Goal: Communication & Community: Answer question/provide support

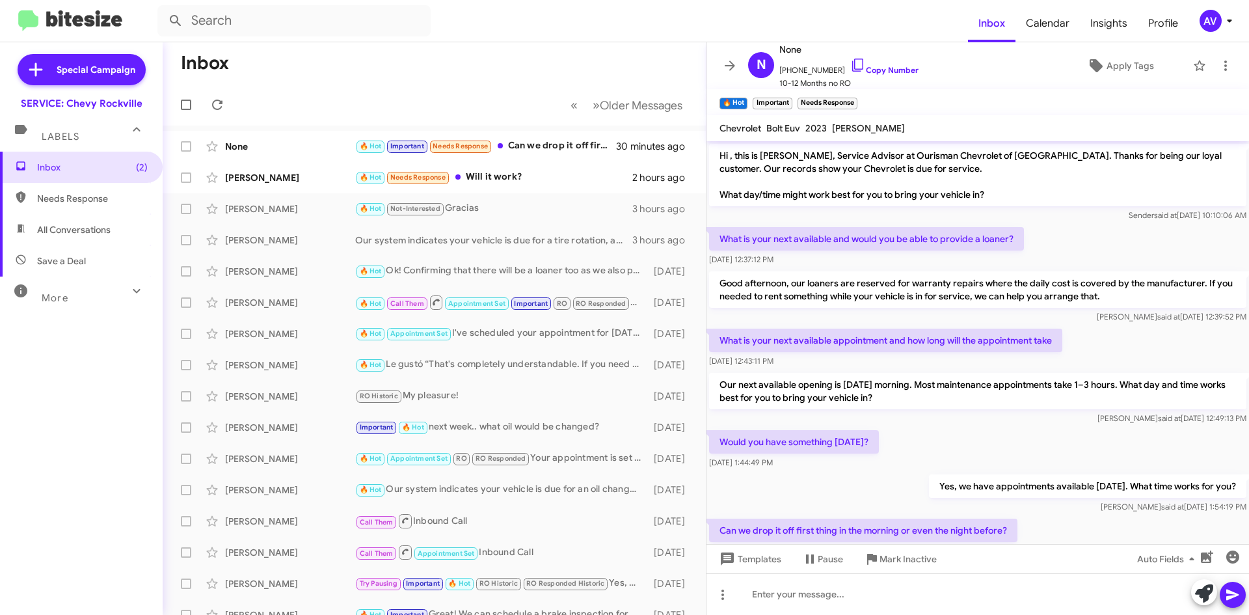
scroll to position [42, 0]
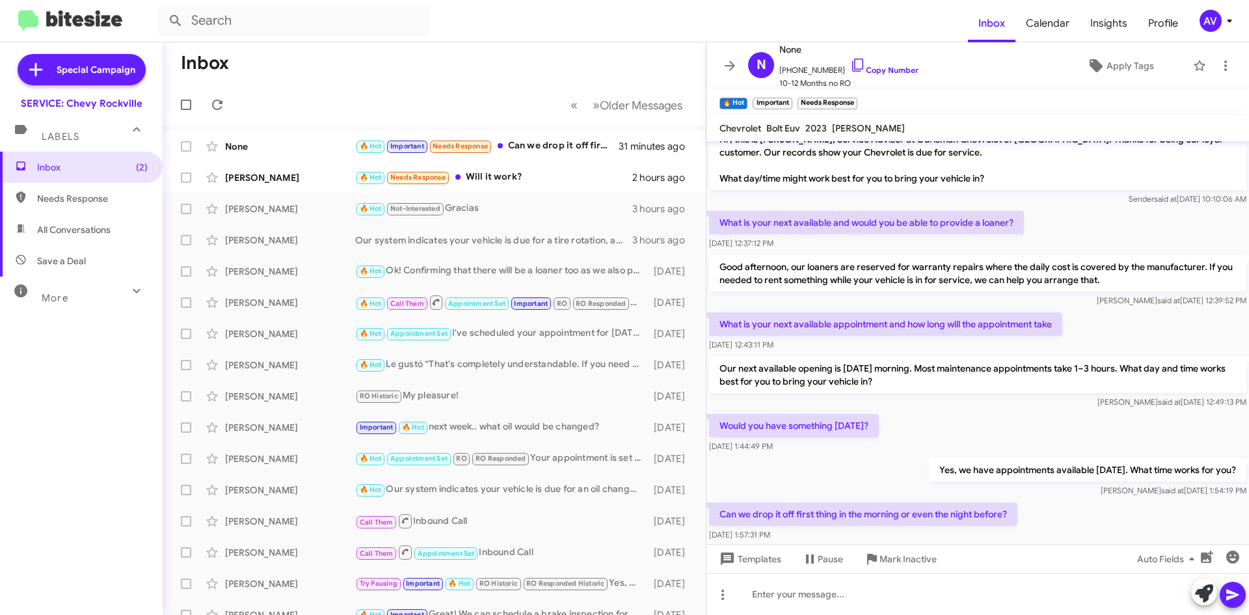
click at [1200, 603] on span at bounding box center [1204, 593] width 18 height 29
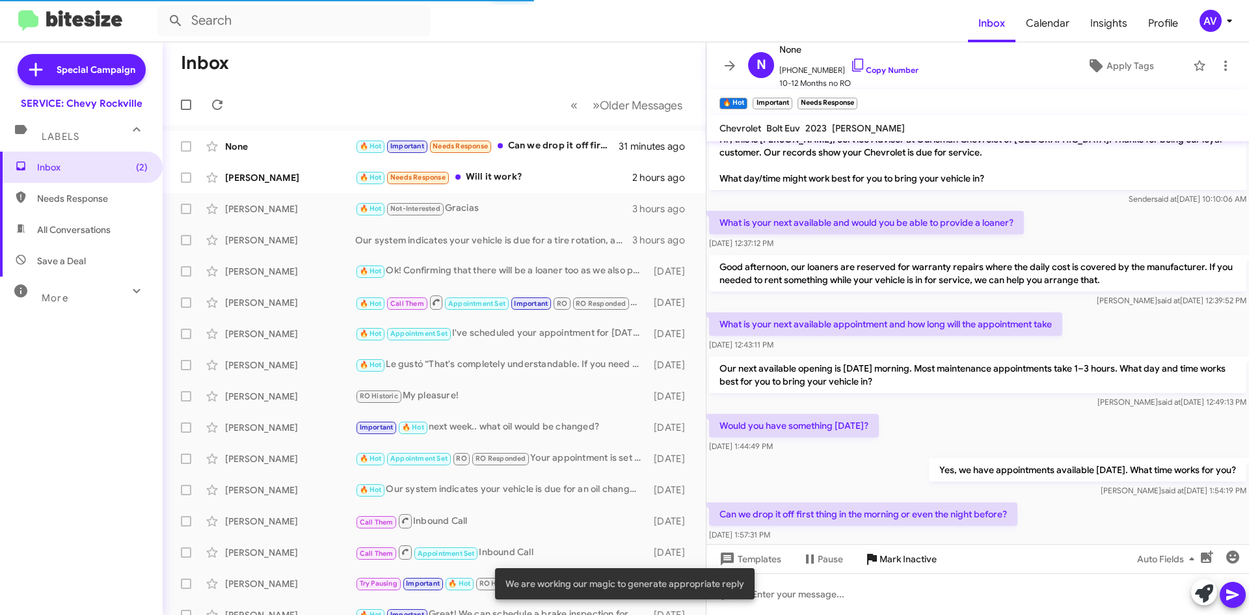
scroll to position [42, 0]
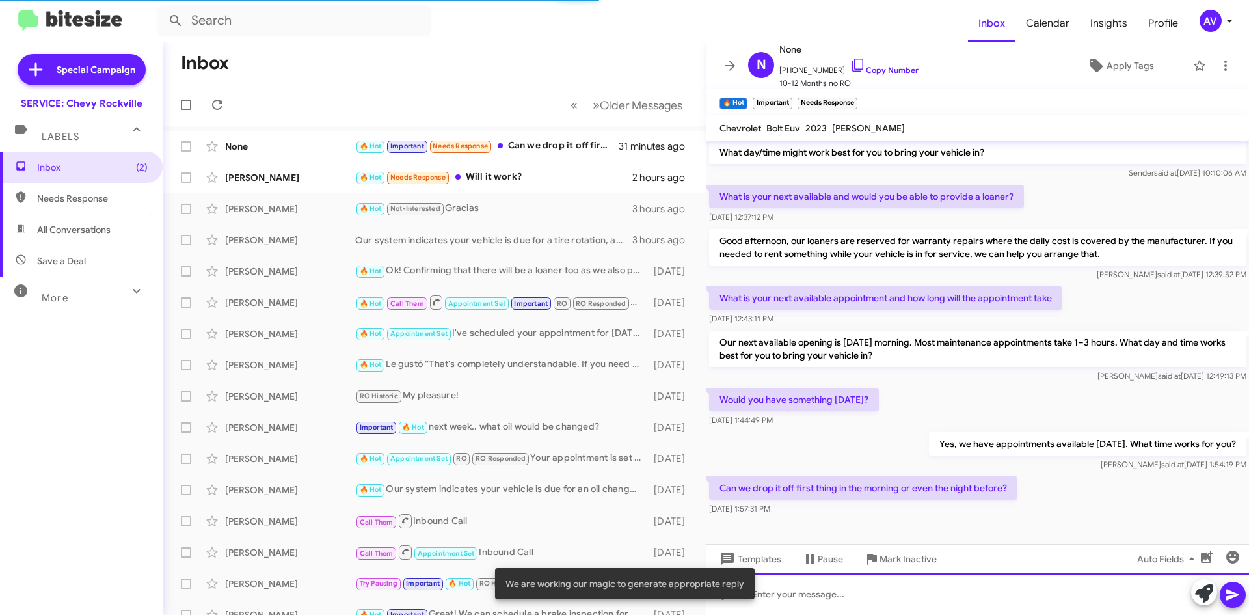
click at [859, 592] on div at bounding box center [978, 594] width 543 height 42
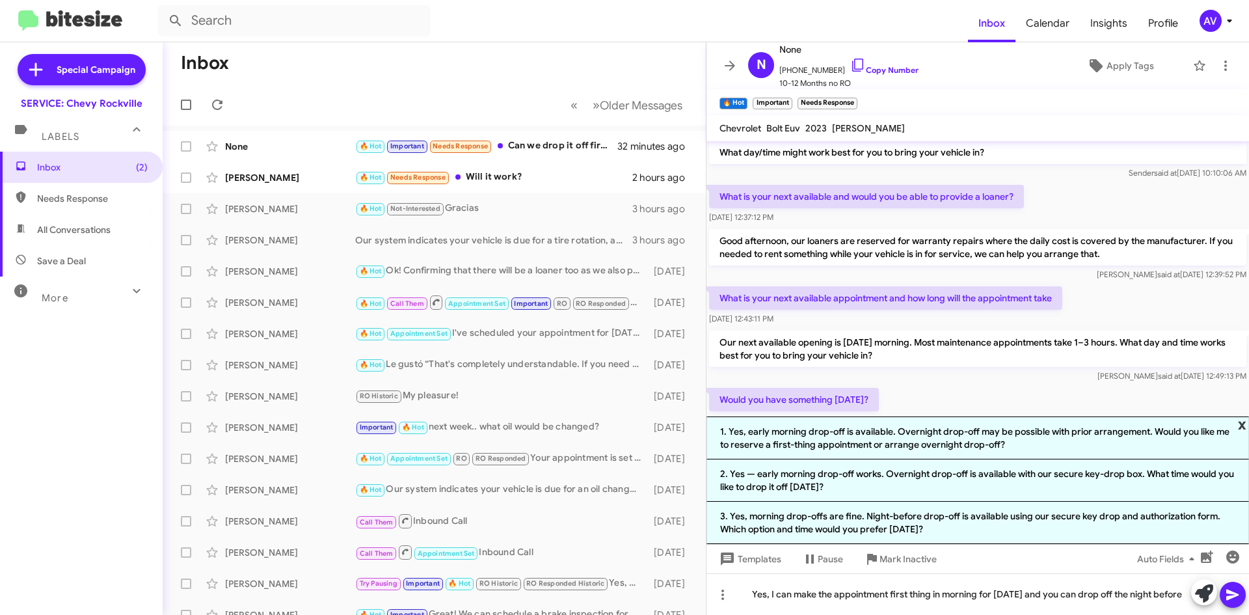
click at [1243, 416] on span "x" at bounding box center [1242, 424] width 8 height 16
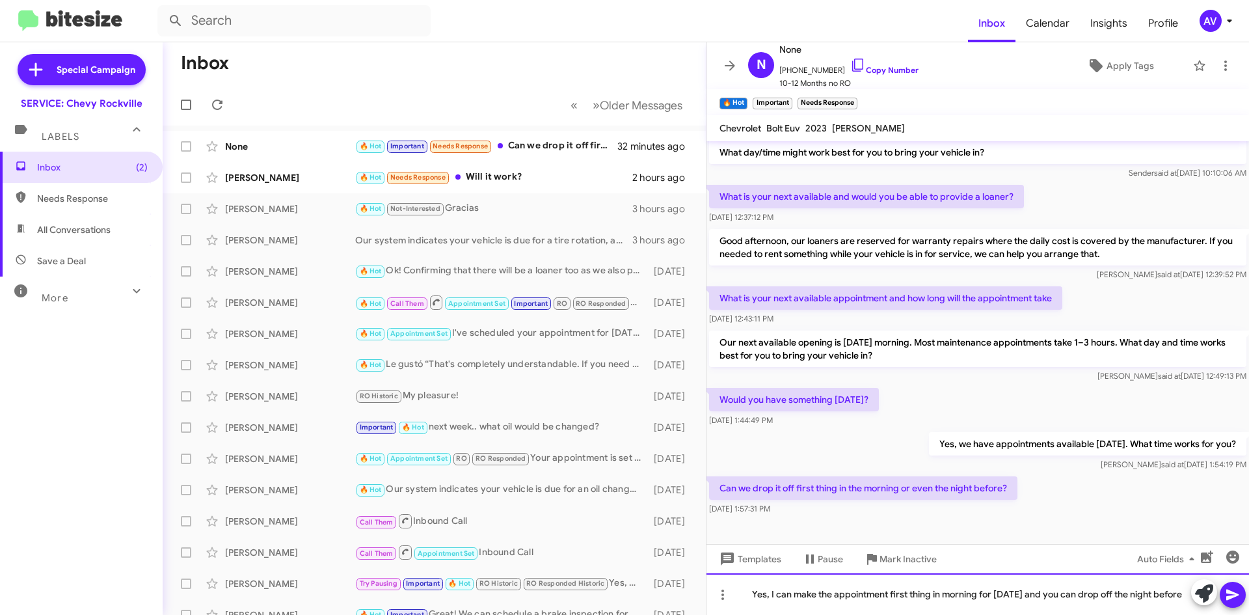
click at [945, 584] on div "Yes, I can make the appointment first thing in morning for wednesday and you ca…" at bounding box center [978, 594] width 543 height 42
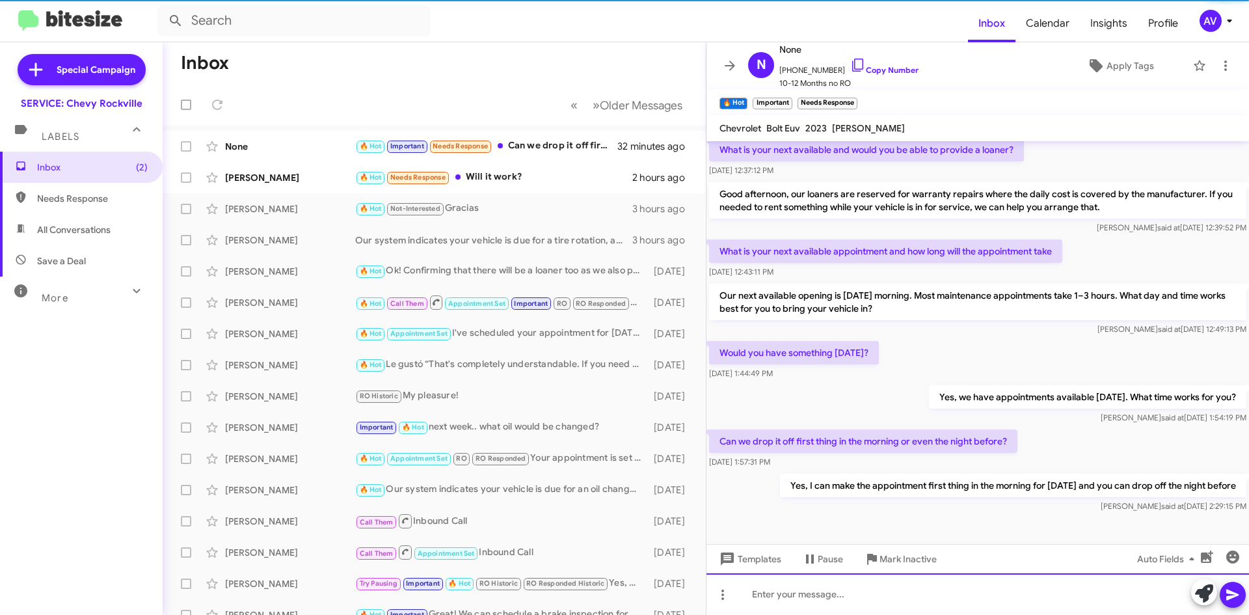
scroll to position [90, 0]
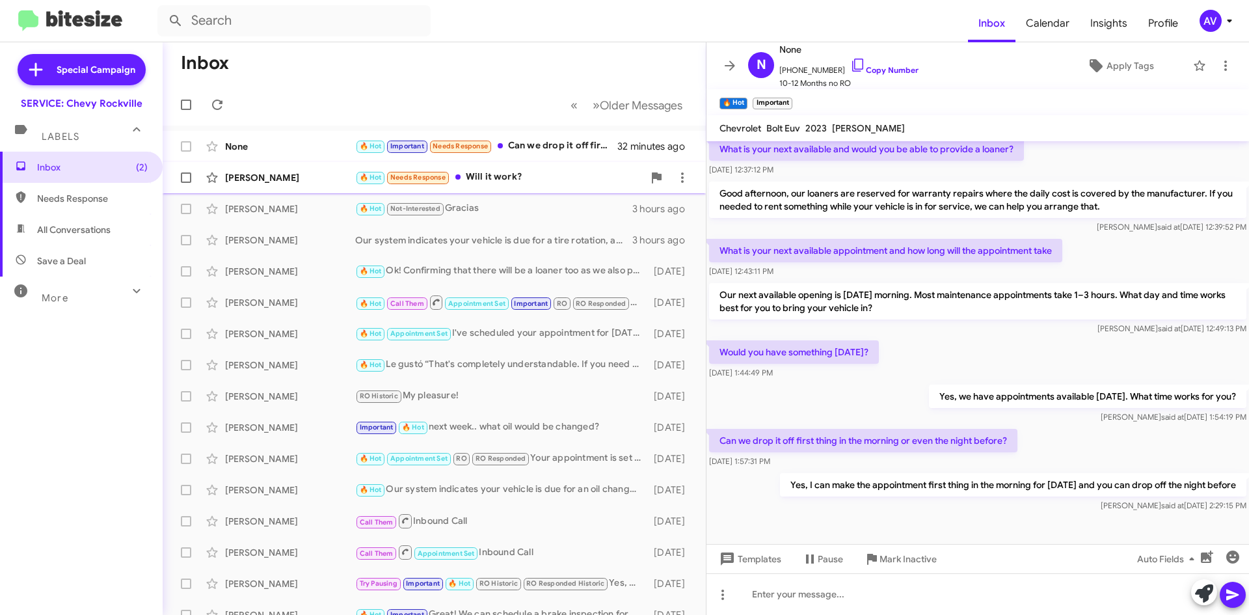
click at [575, 167] on div "Meng Wu 🔥 Hot Needs Response Will it work? 2 hours ago" at bounding box center [434, 178] width 522 height 26
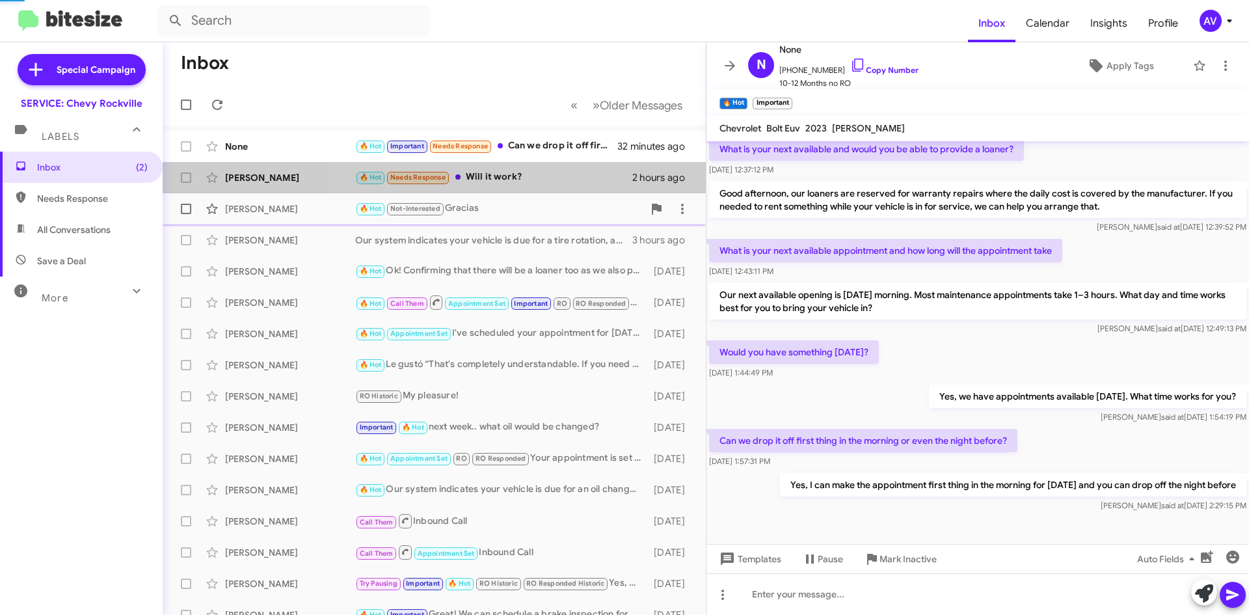
scroll to position [203, 0]
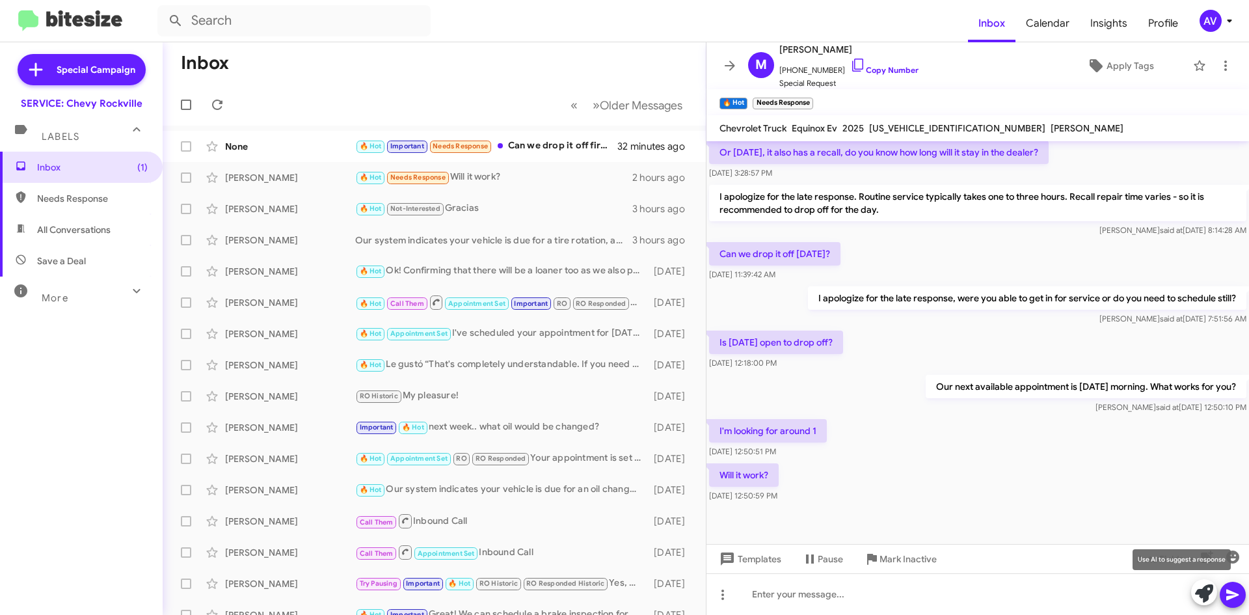
click at [1209, 574] on mat-tooltip-component "Use AI to suggest a response" at bounding box center [1182, 559] width 116 height 39
click at [1206, 584] on span at bounding box center [1204, 593] width 18 height 29
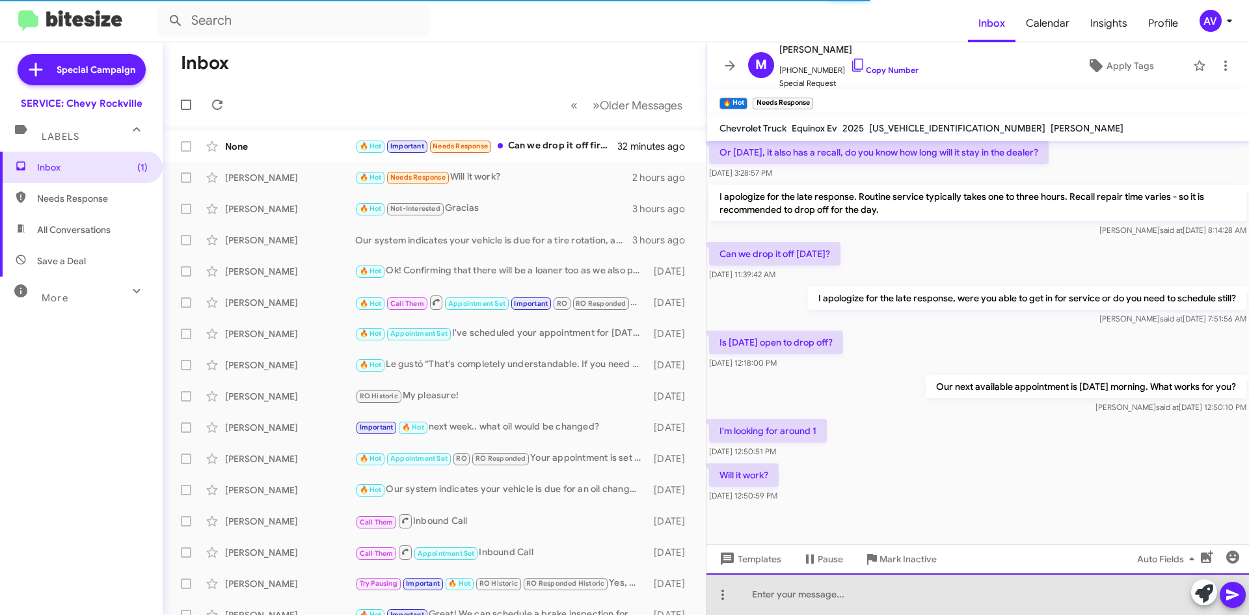
click at [950, 602] on div at bounding box center [978, 594] width 543 height 42
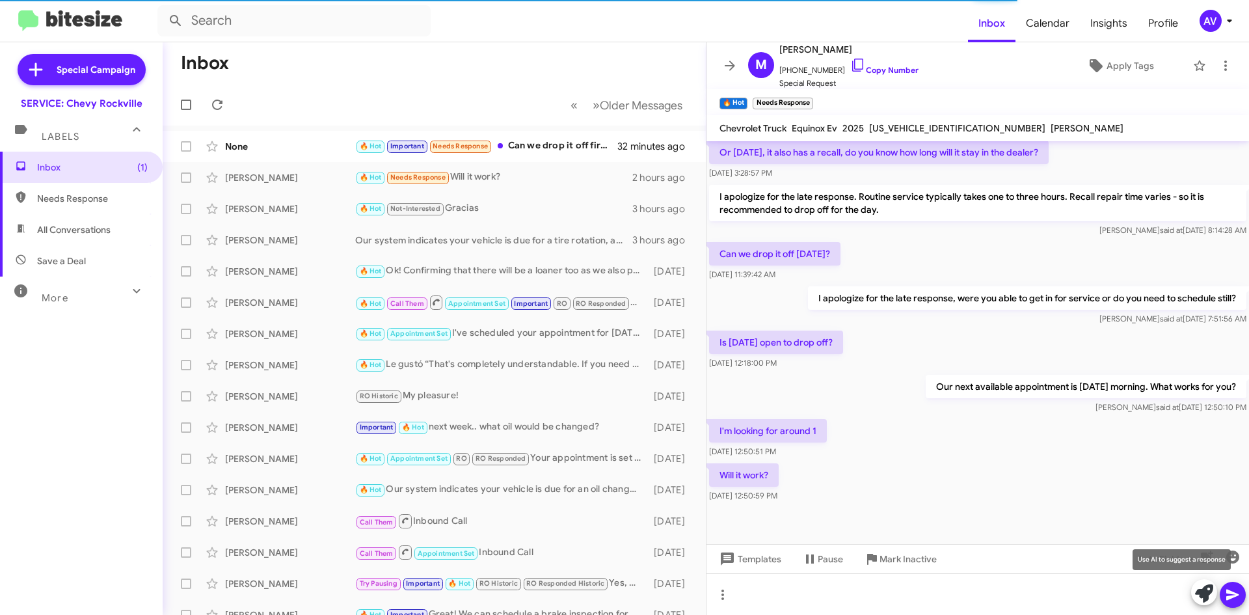
click at [1207, 606] on span at bounding box center [1204, 593] width 18 height 29
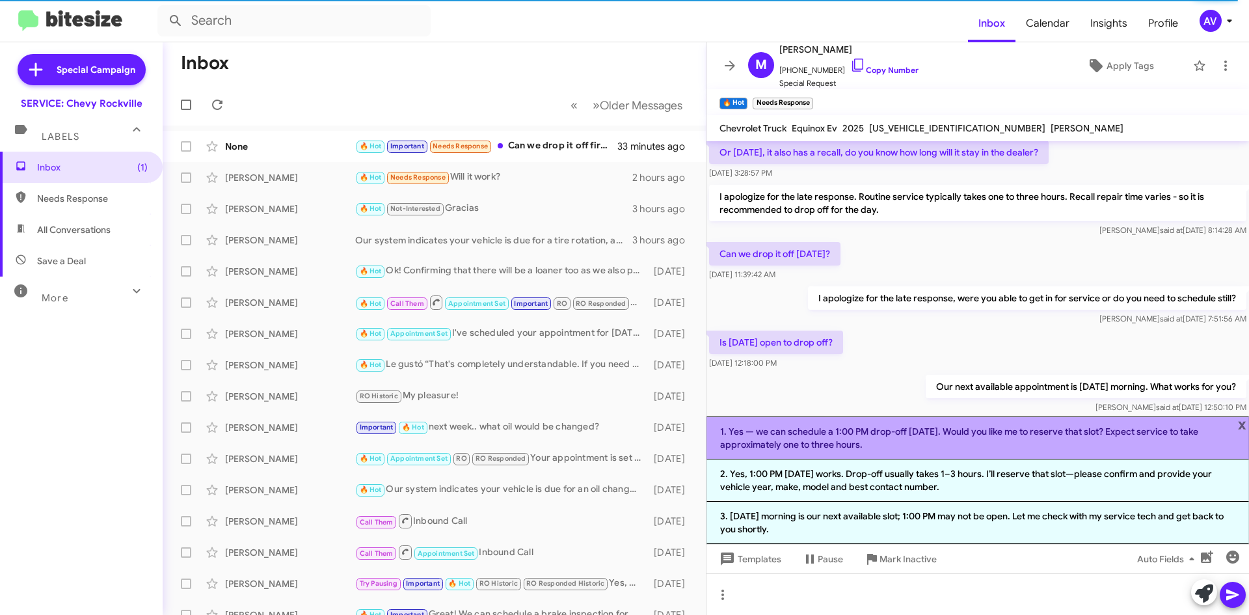
drag, startPoint x: 819, startPoint y: 461, endPoint x: 791, endPoint y: 454, distance: 28.9
click at [791, 454] on li "1. Yes — we can schedule a 1:00 PM drop-off tomorrow. Would you like me to rese…" at bounding box center [978, 437] width 543 height 43
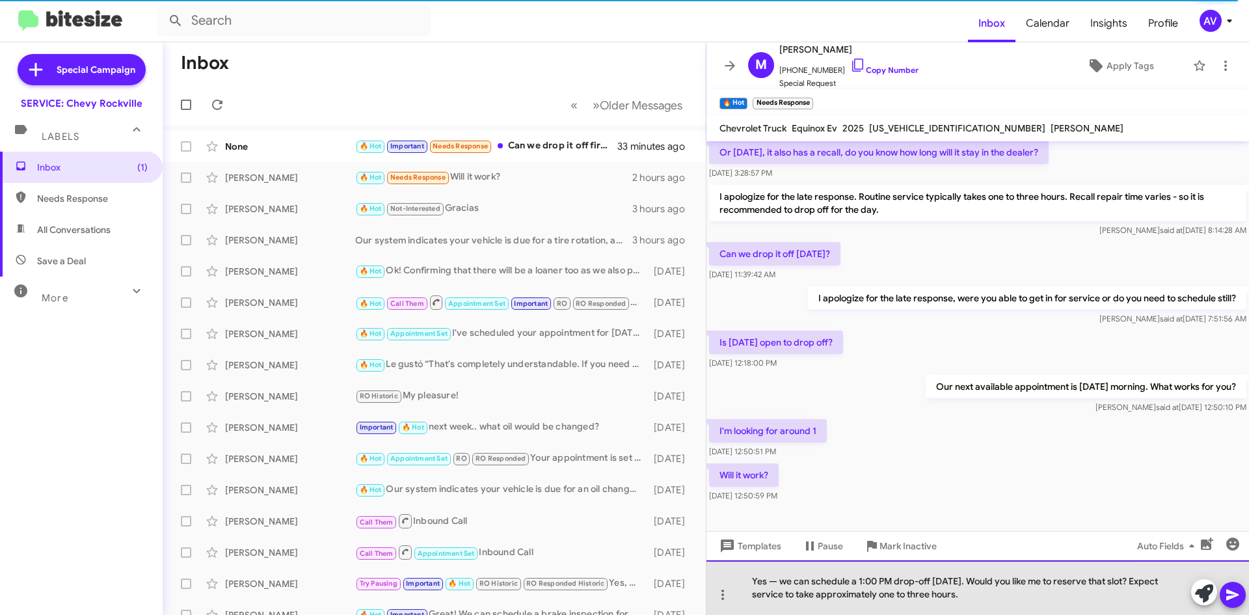
click at [780, 583] on div "Yes — we can schedule a 1:00 PM drop-off tomorrow. Would you like me to reserve…" at bounding box center [978, 587] width 543 height 55
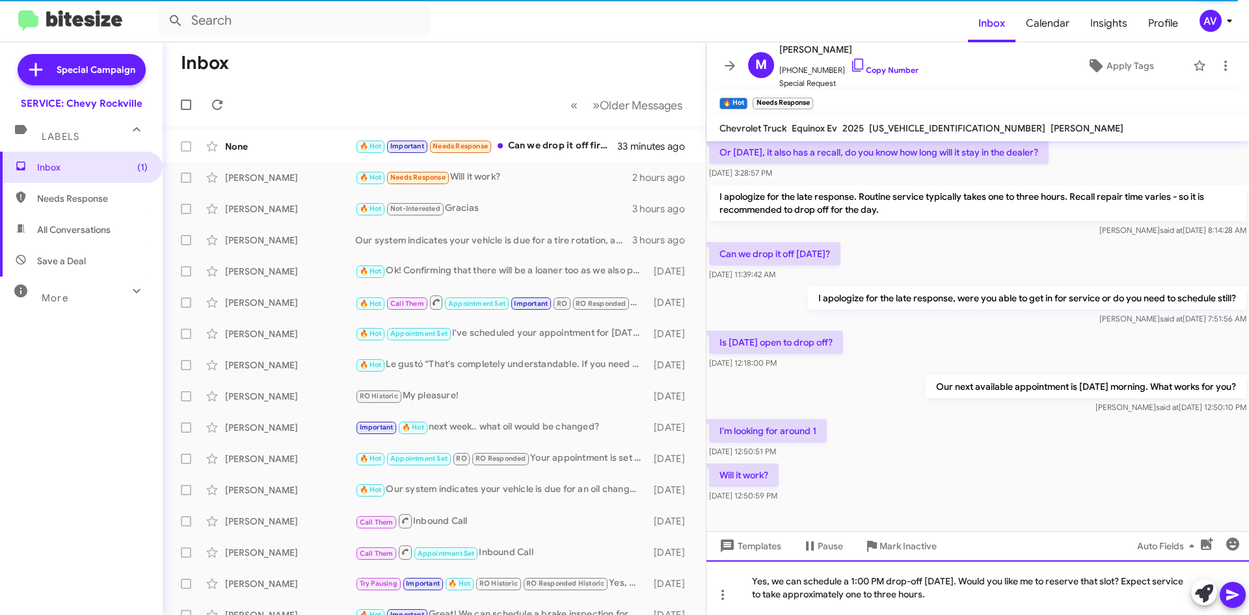
click at [1016, 599] on div "Yes, we can schedule a 1:00 PM drop-off [DATE]. Would you like me to reserve th…" at bounding box center [978, 587] width 543 height 55
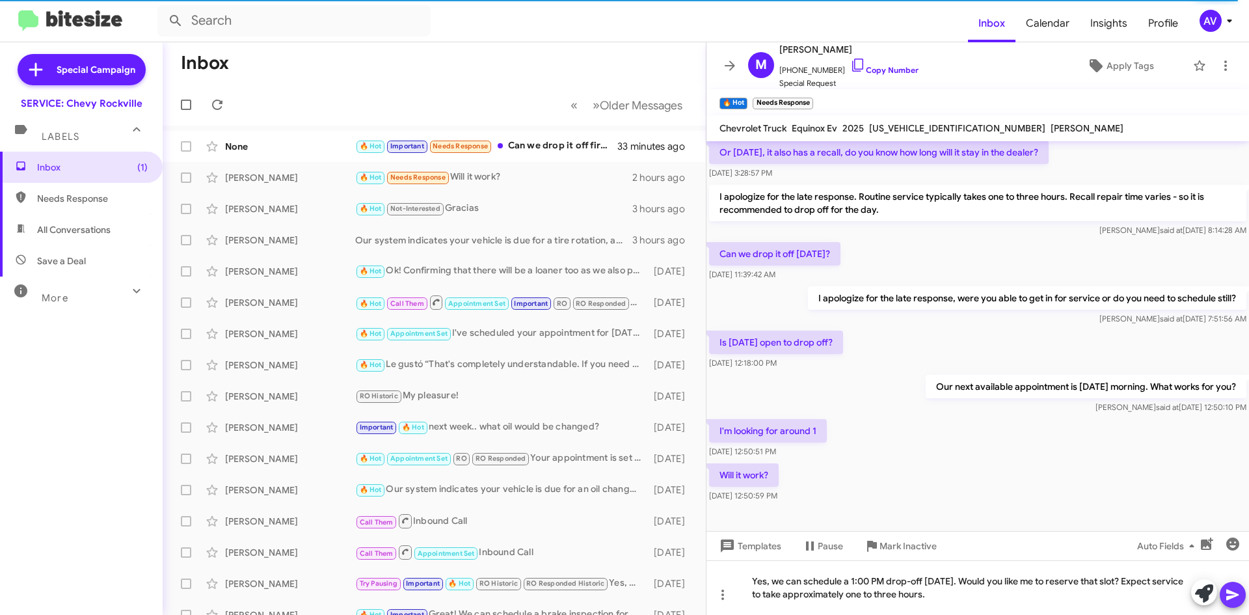
click at [1239, 591] on icon at bounding box center [1233, 595] width 16 height 16
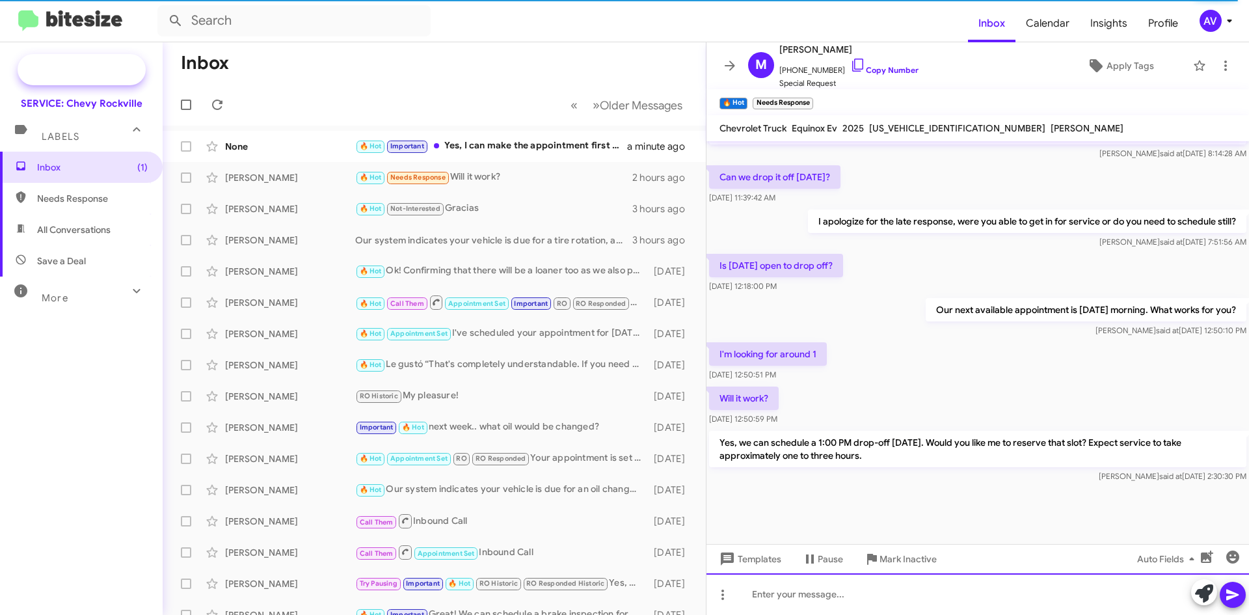
scroll to position [807, 0]
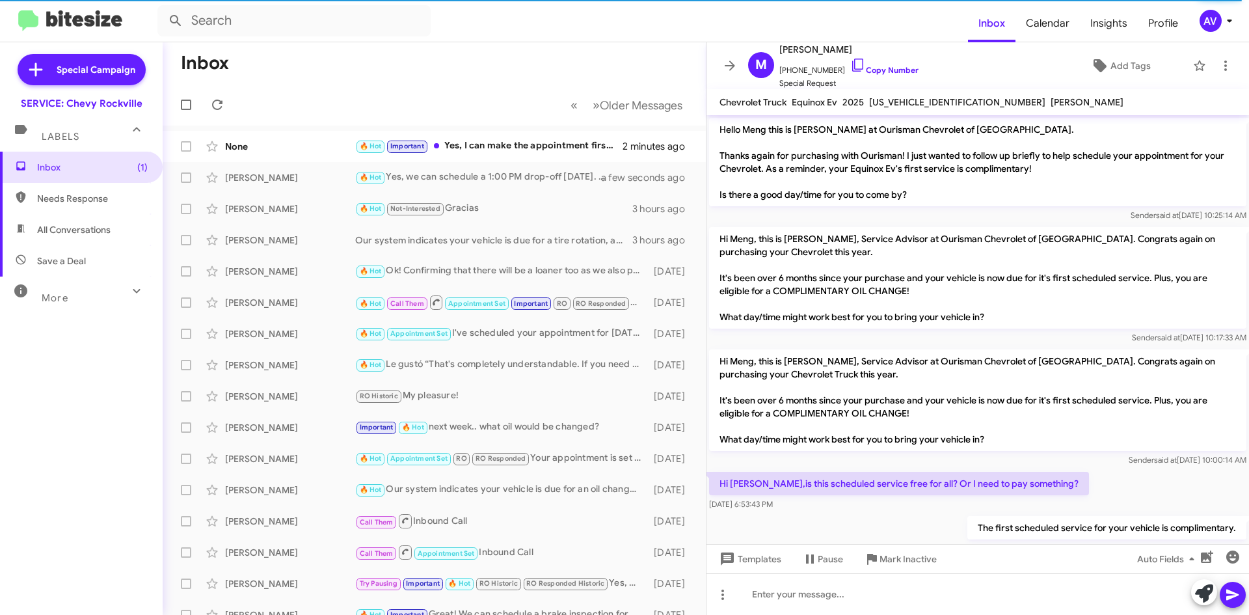
scroll to position [781, 0]
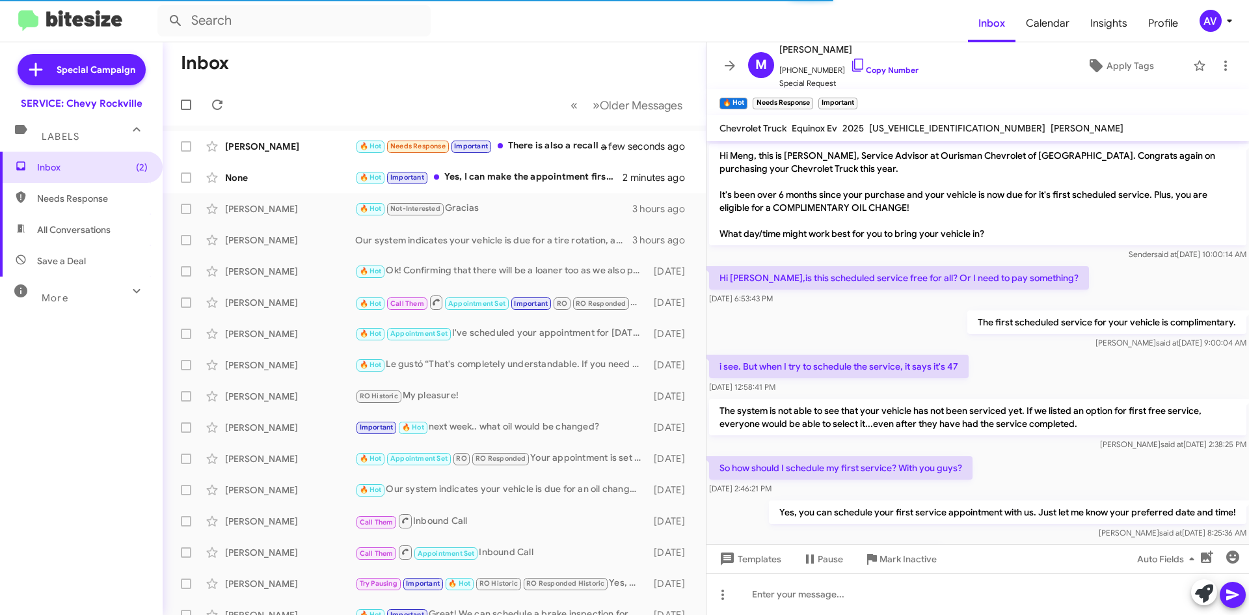
scroll to position [664, 0]
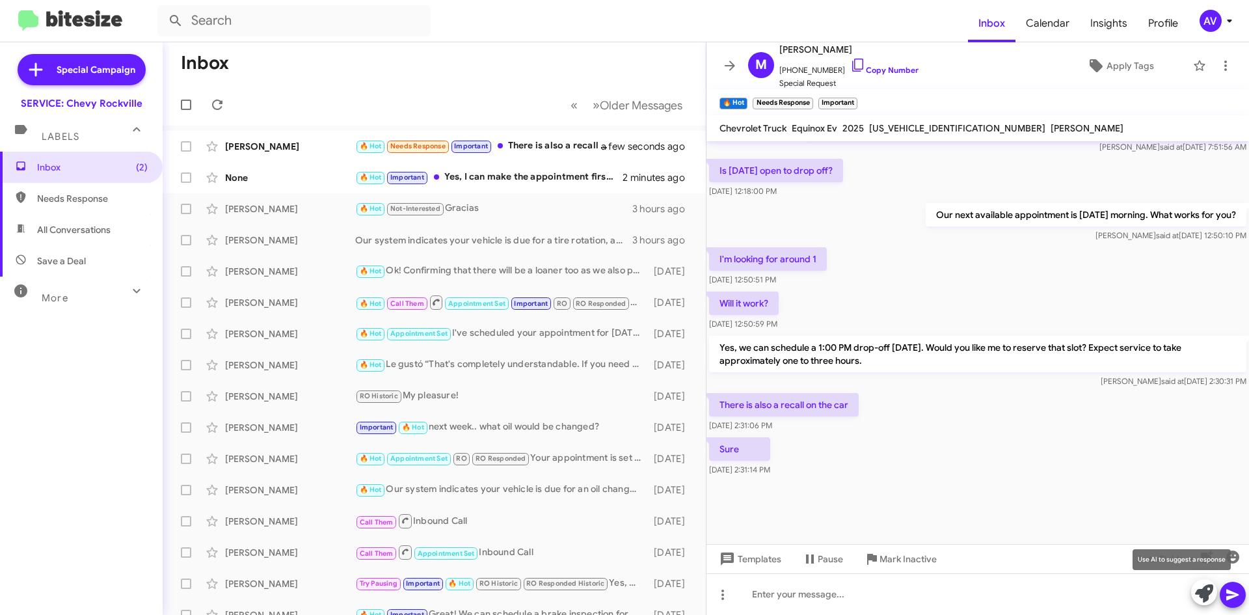
click at [1199, 600] on icon at bounding box center [1204, 593] width 18 height 18
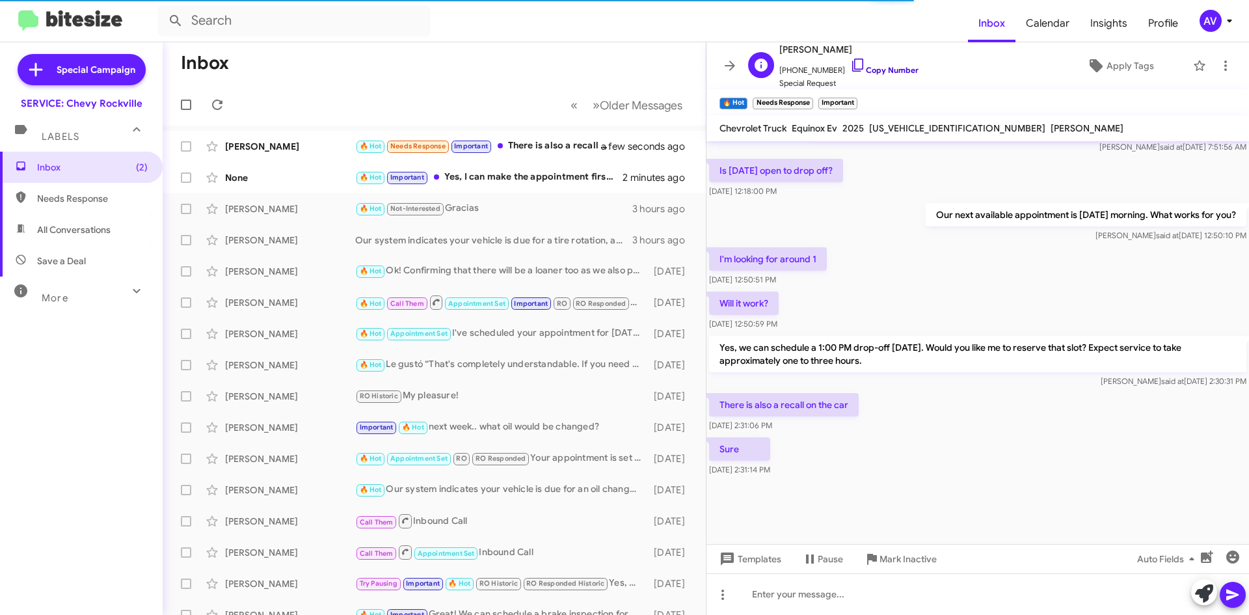
click at [850, 66] on icon at bounding box center [858, 65] width 16 height 16
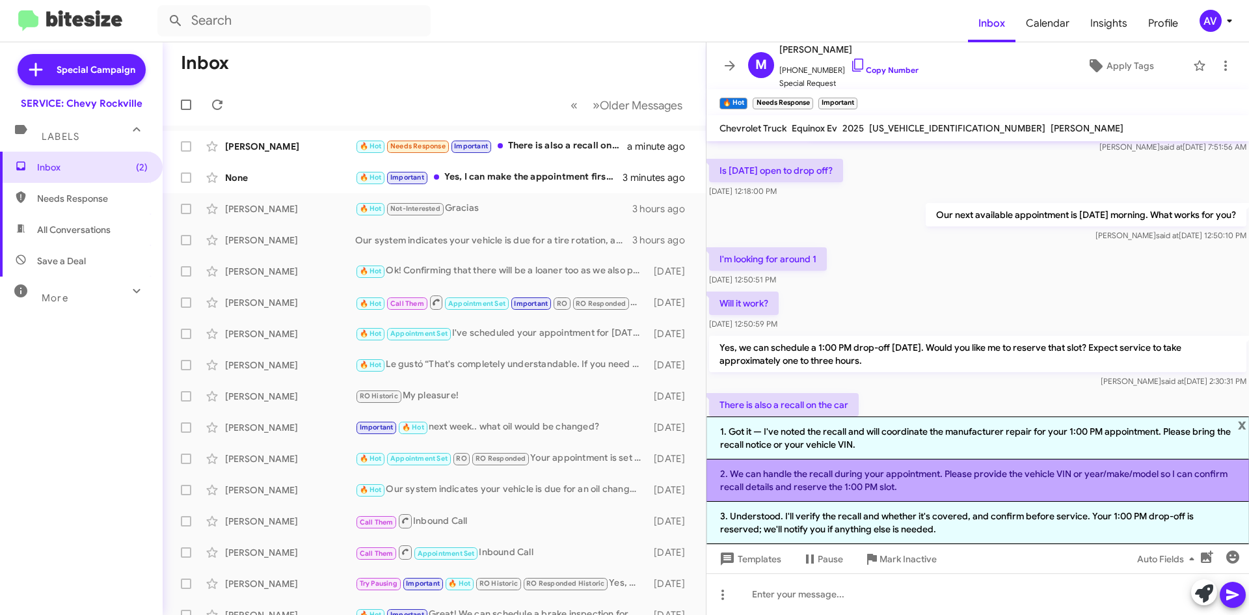
click at [891, 482] on li "2. We can handle the recall during your appointment. Please provide the vehicle…" at bounding box center [978, 480] width 543 height 42
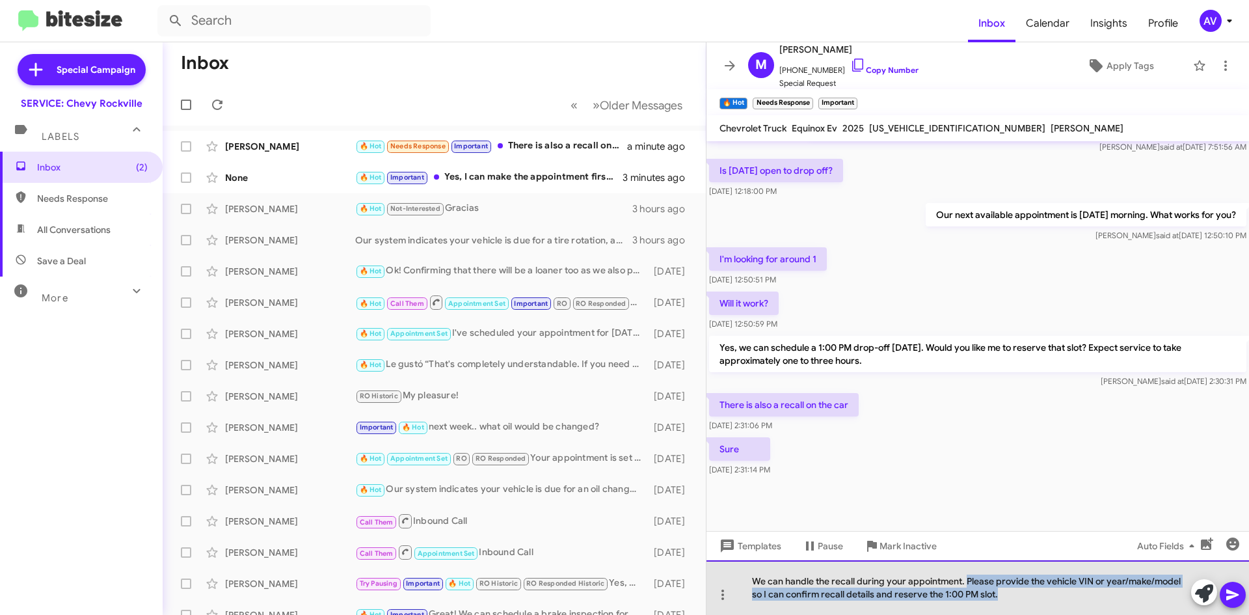
drag, startPoint x: 968, startPoint y: 580, endPoint x: 1031, endPoint y: 612, distance: 70.4
click at [1031, 612] on div "We can handle the recall during your appointment. Please provide the vehicle VI…" at bounding box center [978, 587] width 543 height 55
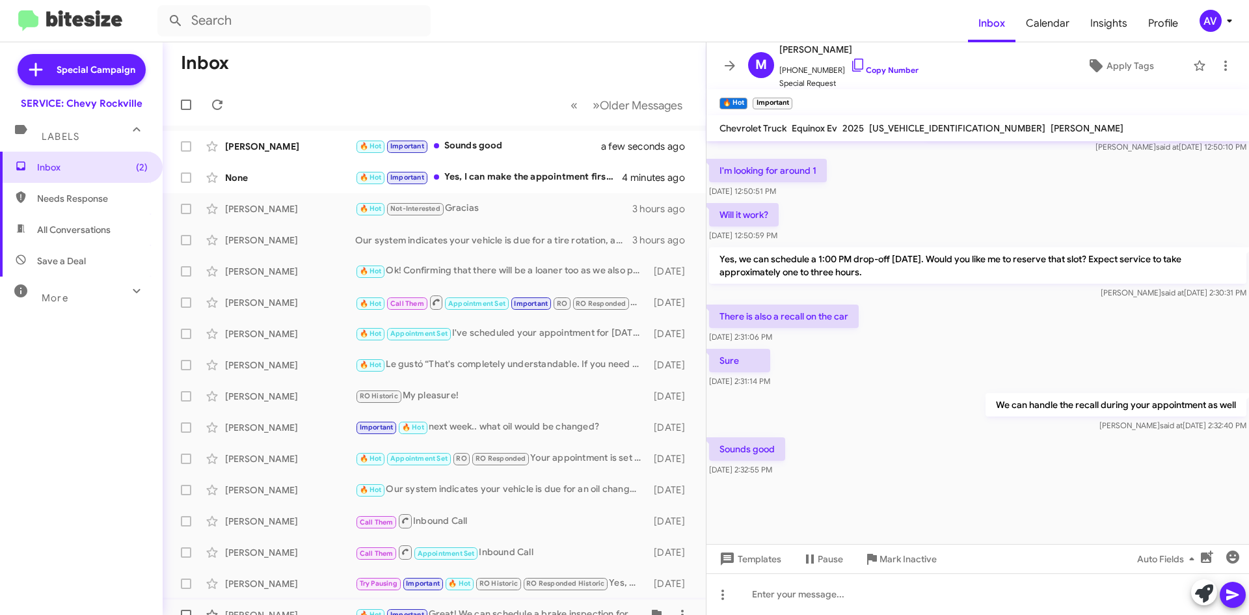
scroll to position [586, 0]
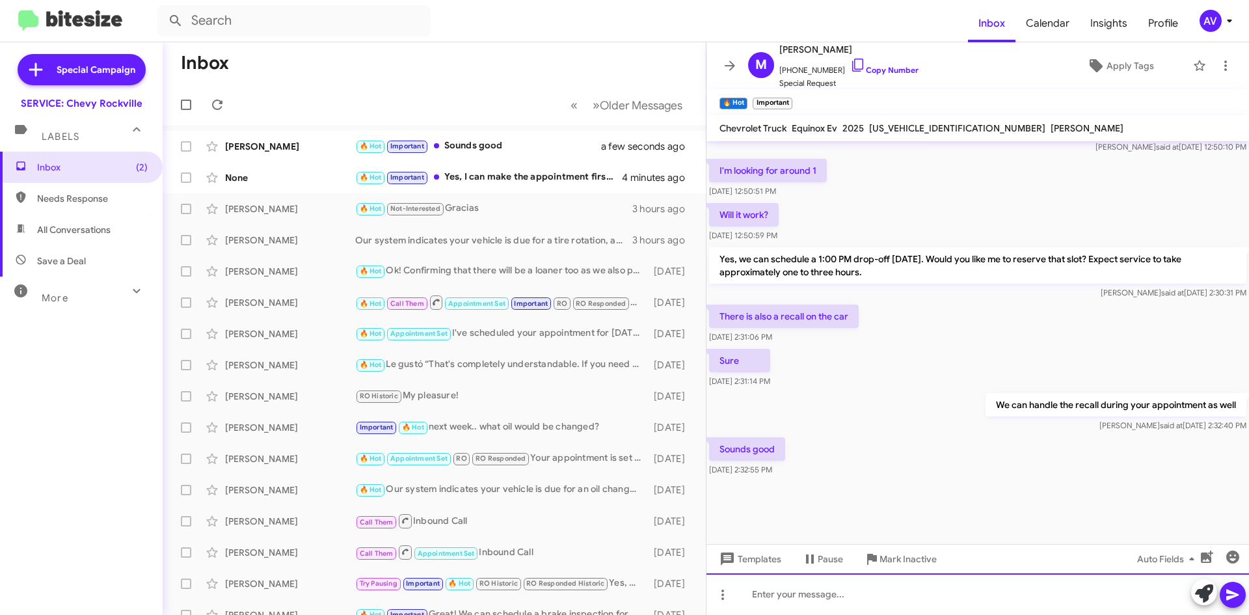
click at [793, 614] on div at bounding box center [978, 594] width 543 height 42
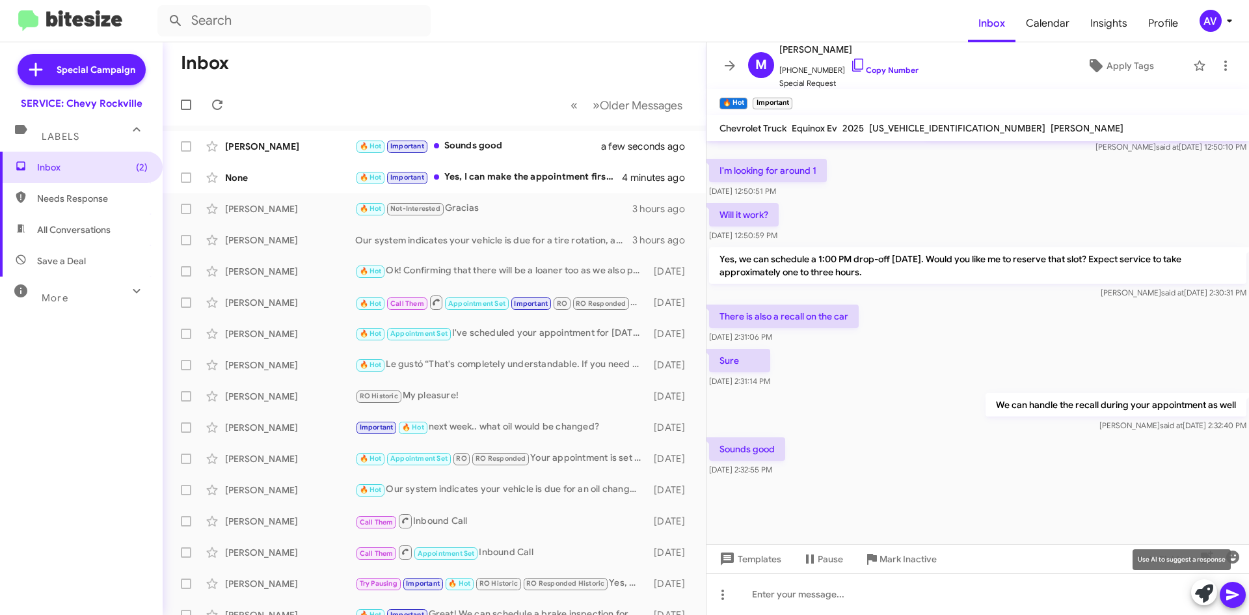
click at [1194, 597] on button at bounding box center [1204, 592] width 26 height 26
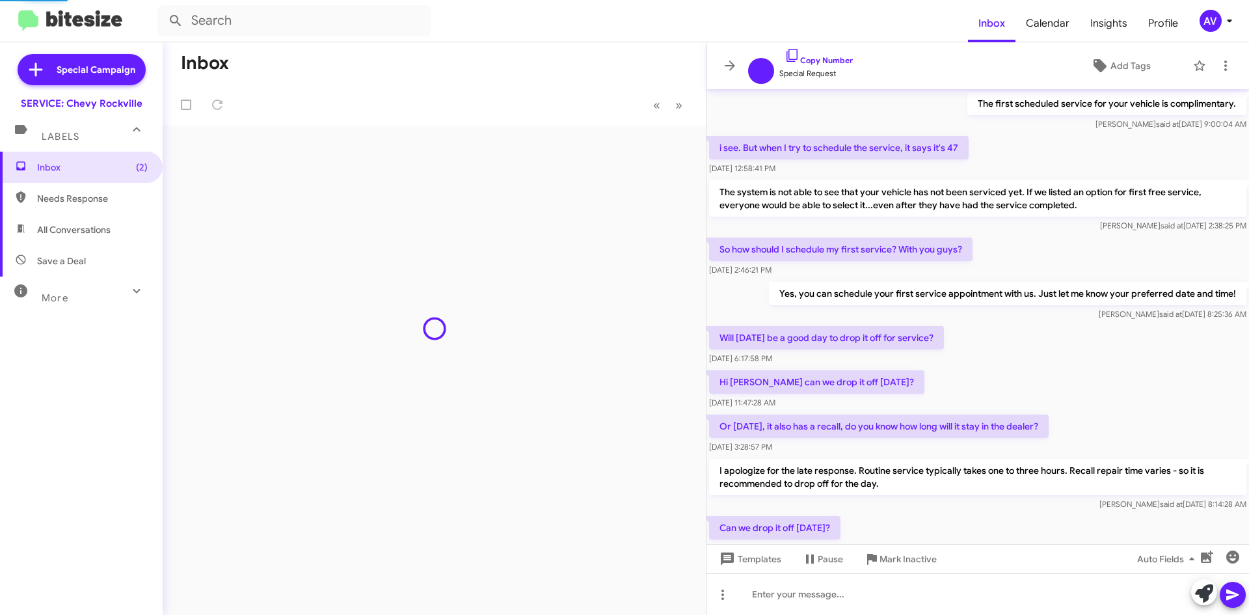
scroll to position [534, 0]
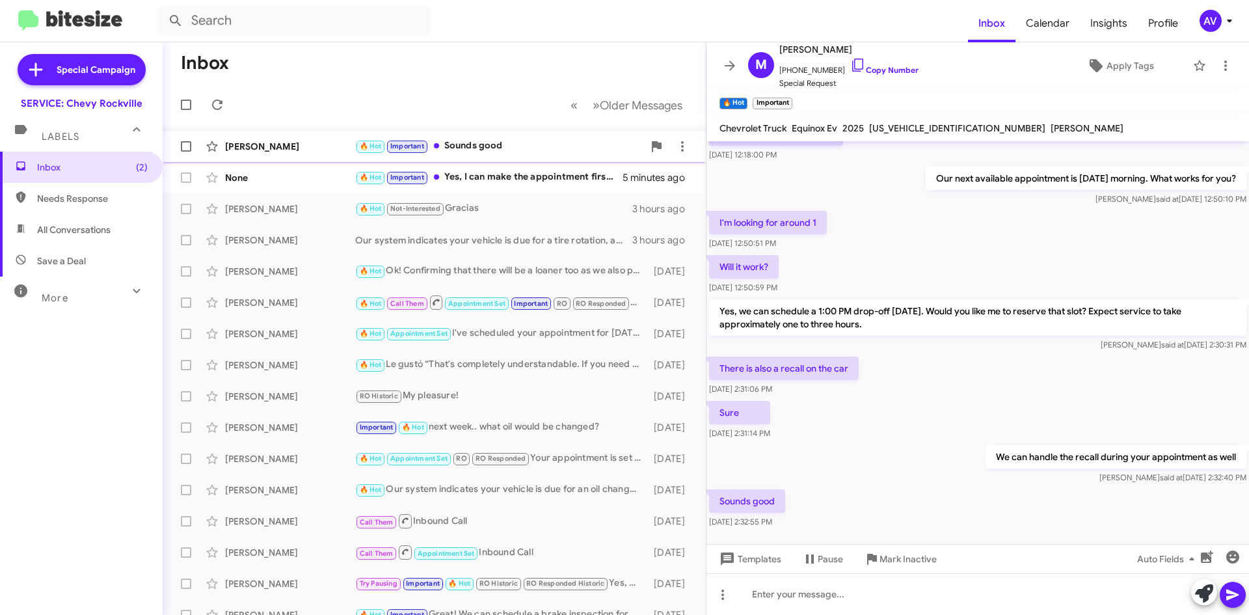
click at [569, 149] on div "🔥 Hot Important Sounds good" at bounding box center [499, 146] width 288 height 15
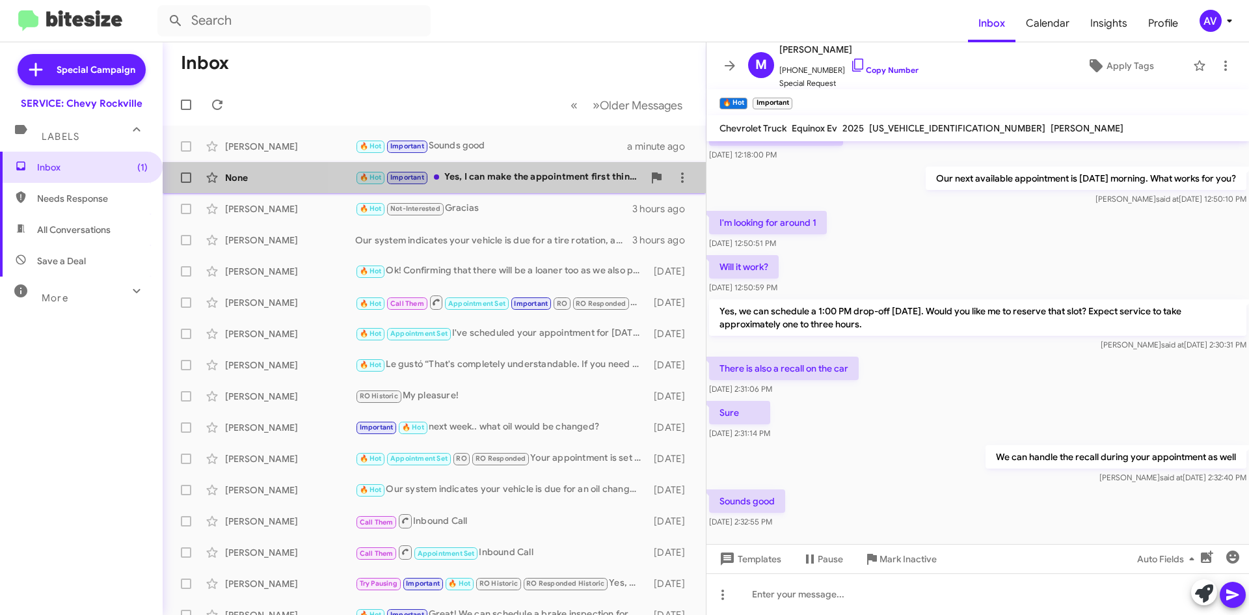
click at [556, 182] on div "🔥 Hot Important Yes, I can make the appointment first thing in the morning for …" at bounding box center [499, 177] width 288 height 15
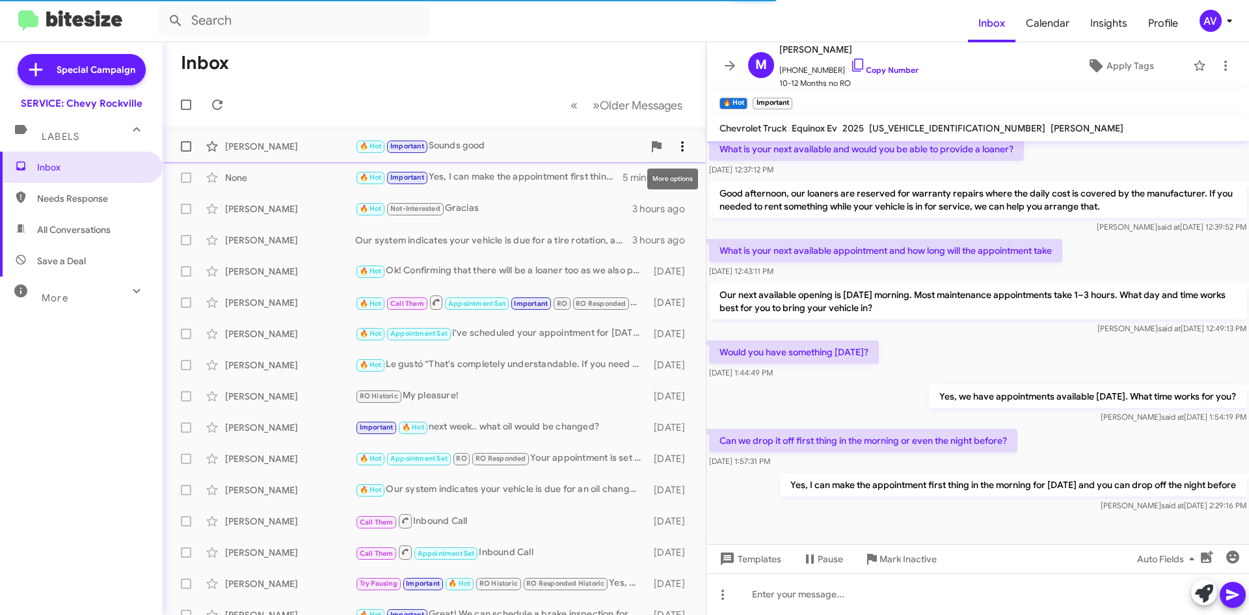
click at [684, 150] on span at bounding box center [682, 147] width 26 height 16
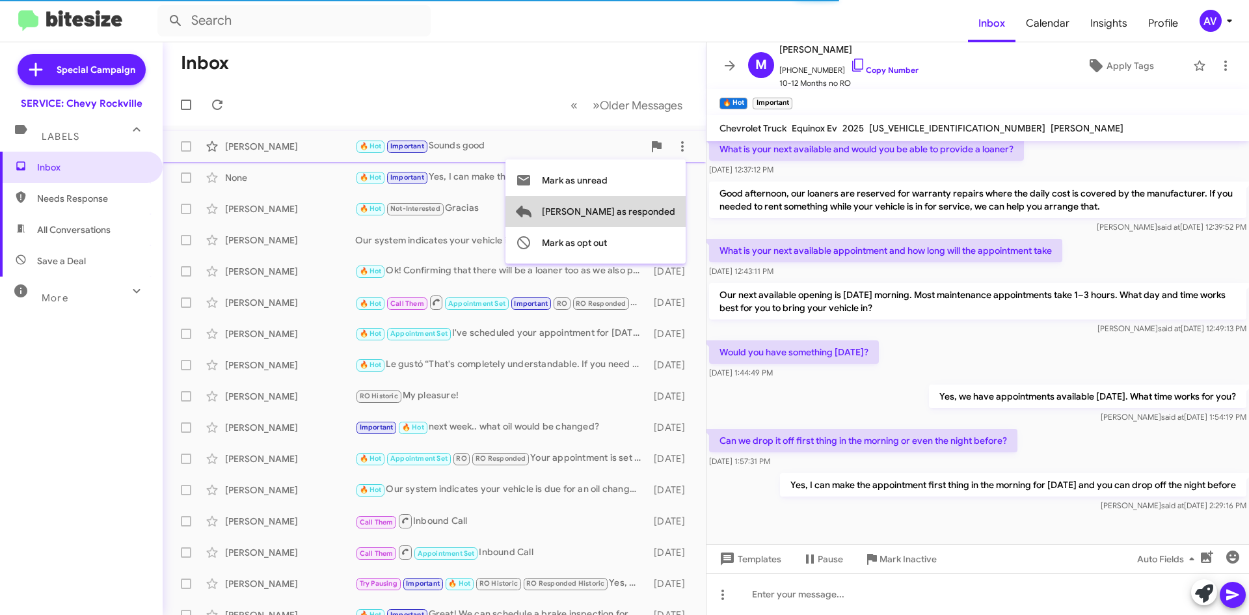
click at [666, 214] on span "Mark as responded" at bounding box center [608, 211] width 133 height 31
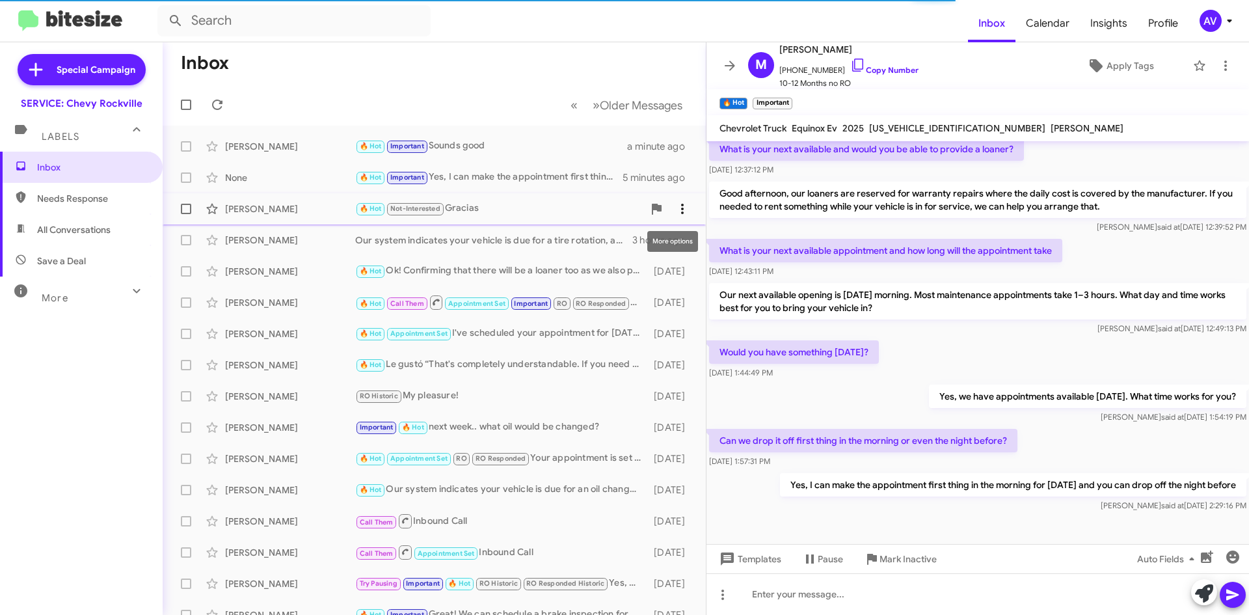
click at [675, 217] on button at bounding box center [682, 209] width 26 height 26
click at [607, 383] on div at bounding box center [624, 307] width 1249 height 615
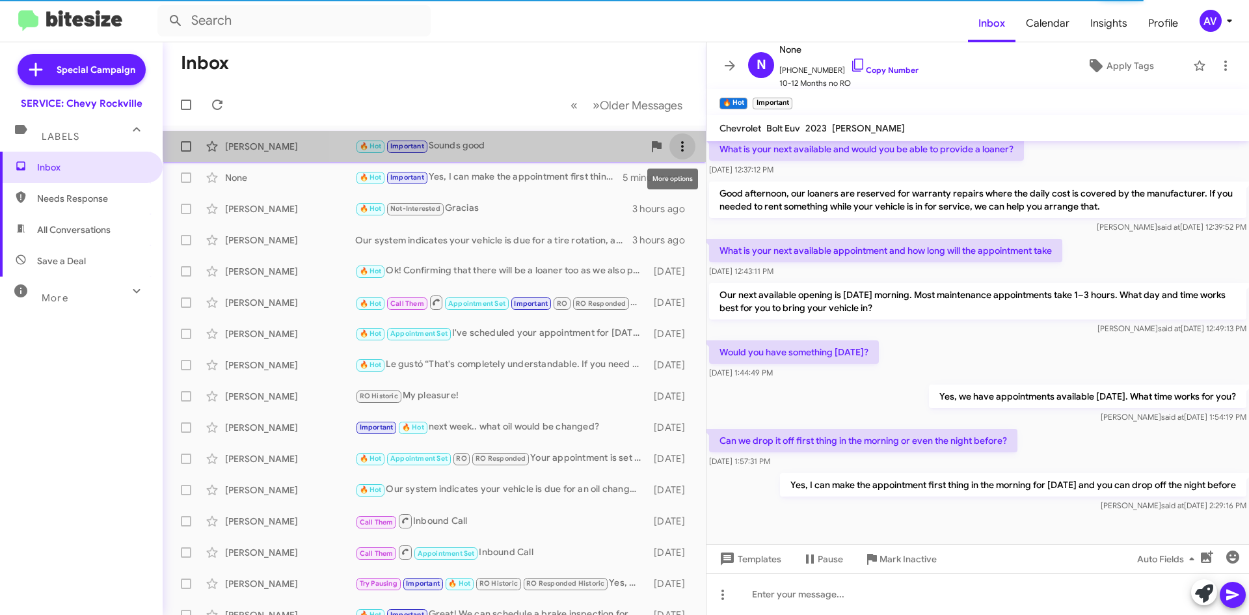
click at [675, 144] on icon at bounding box center [683, 147] width 16 height 16
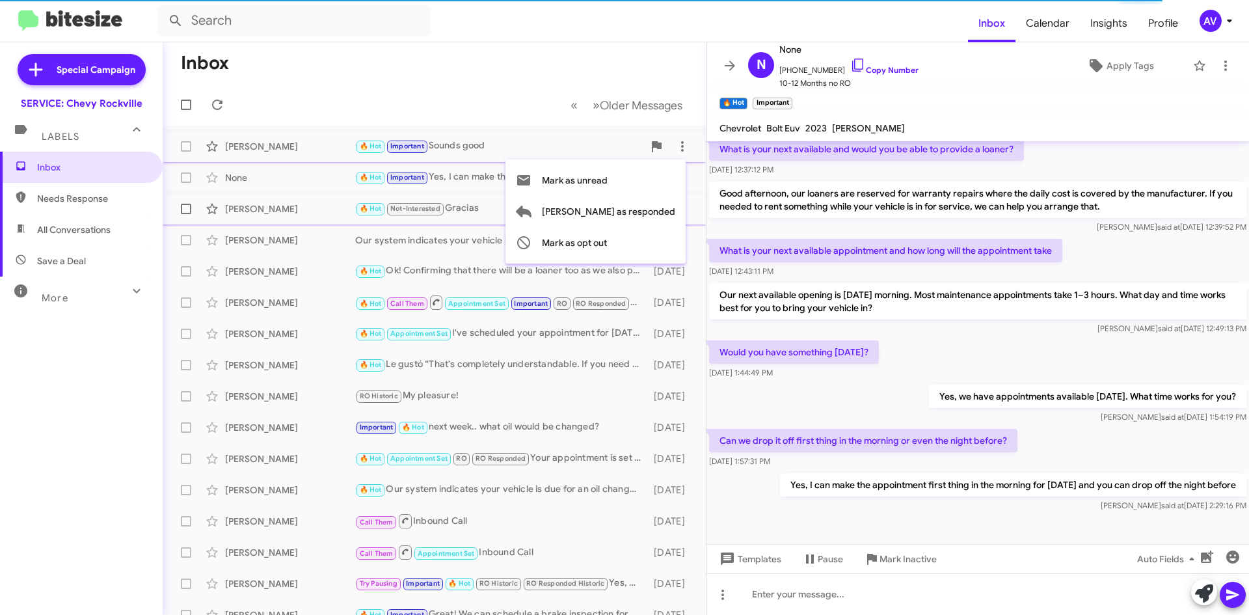
click at [623, 205] on span "Mark as responded" at bounding box center [608, 211] width 133 height 31
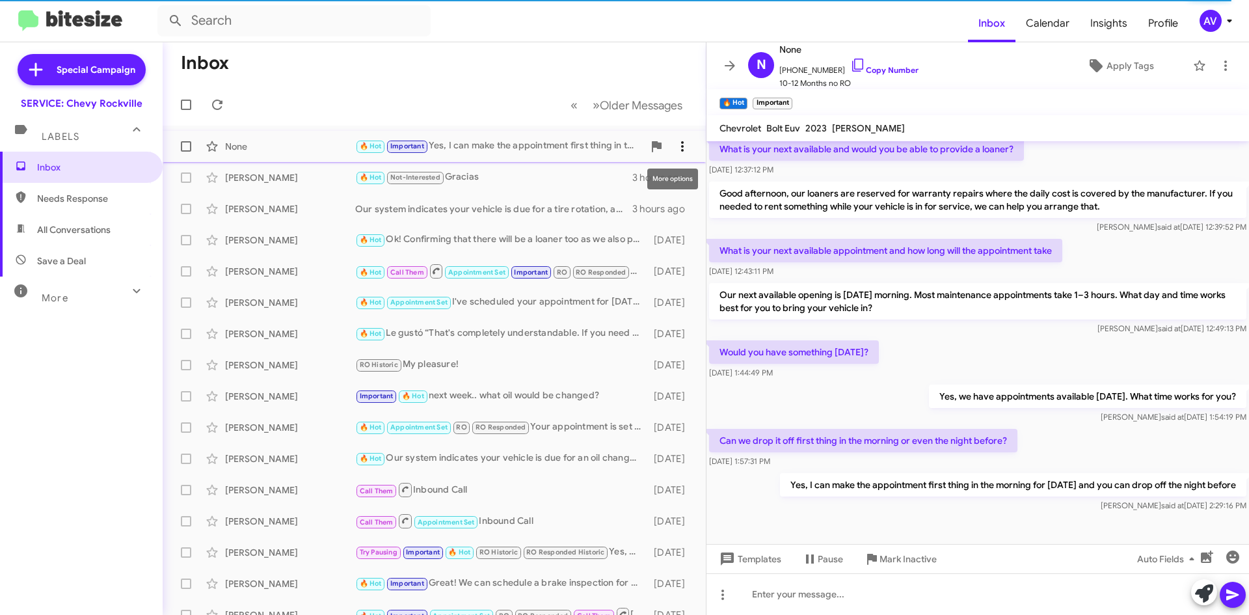
click at [681, 142] on icon at bounding box center [682, 146] width 3 height 10
drag, startPoint x: 577, startPoint y: 372, endPoint x: 576, endPoint y: 366, distance: 6.5
click at [577, 373] on div at bounding box center [624, 307] width 1249 height 615
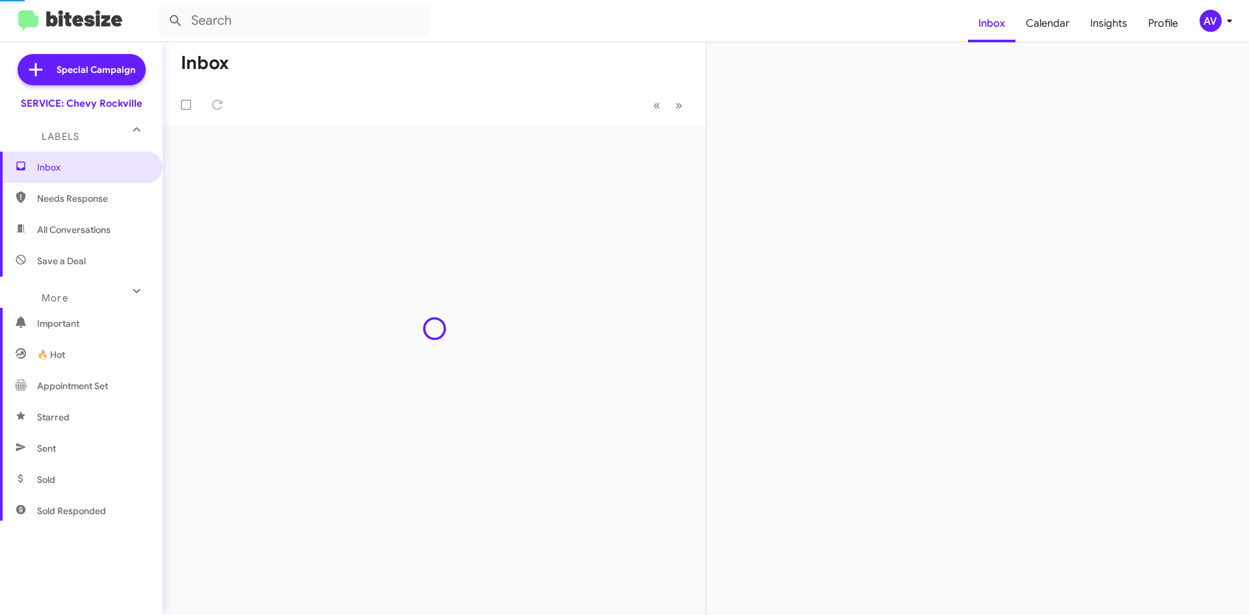
click at [61, 200] on span "Needs Response" at bounding box center [92, 198] width 111 height 13
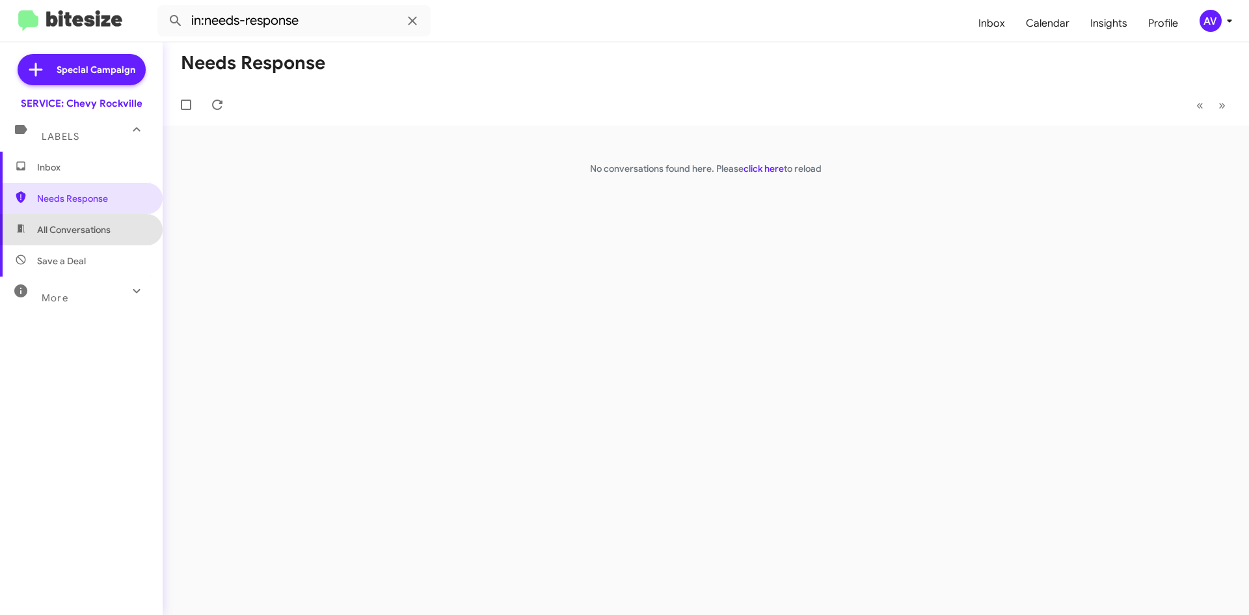
click at [118, 231] on span "All Conversations" at bounding box center [81, 229] width 163 height 31
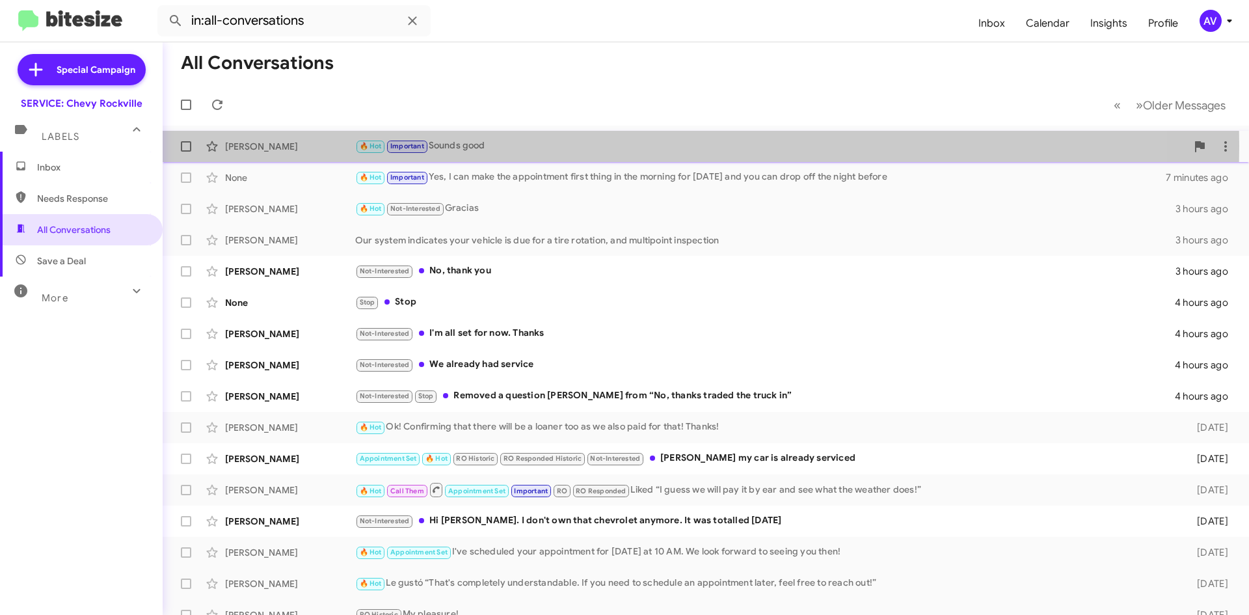
drag, startPoint x: 543, startPoint y: 147, endPoint x: 546, endPoint y: 139, distance: 8.7
click at [548, 151] on div "🔥 Hot Important Sounds good" at bounding box center [770, 146] width 831 height 15
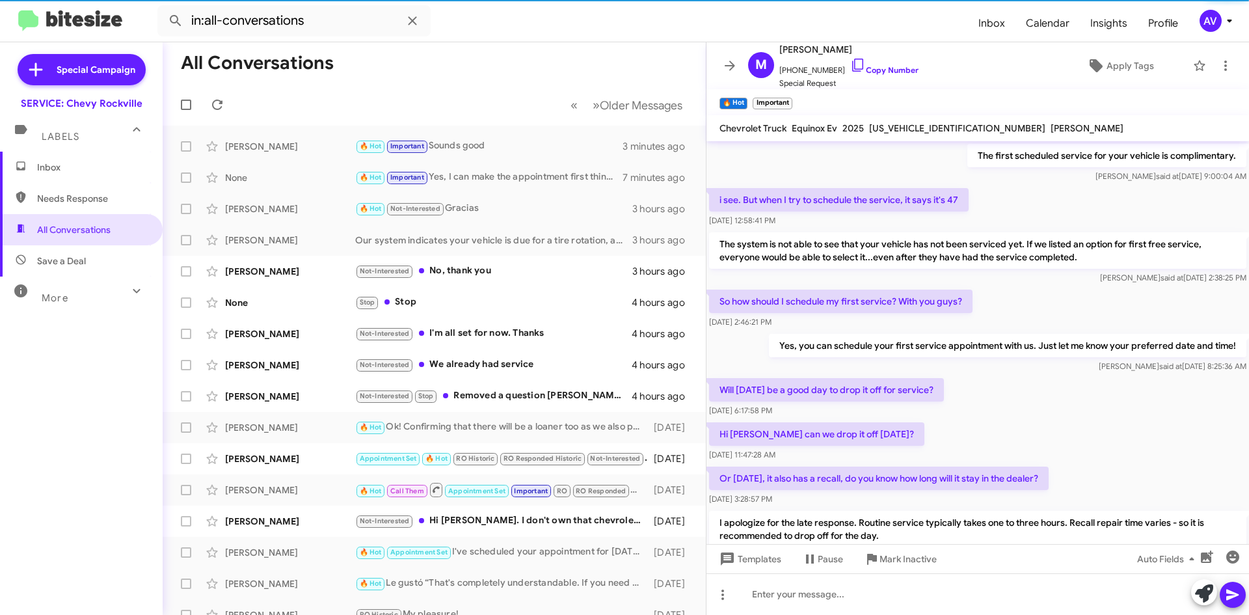
scroll to position [560, 0]
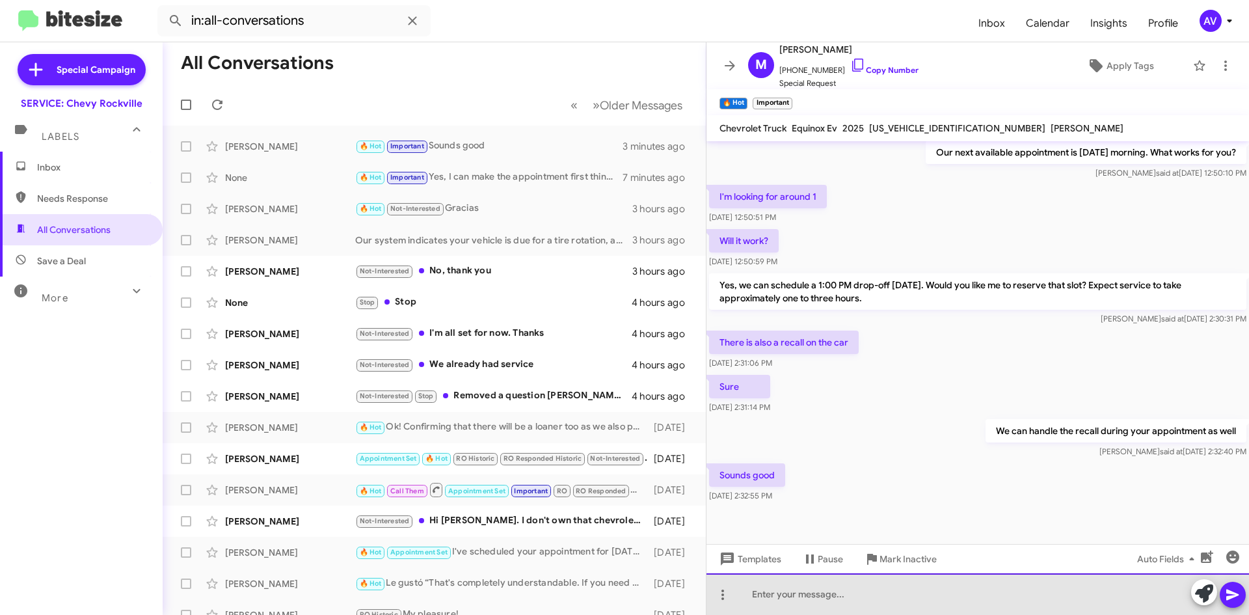
drag, startPoint x: 1025, startPoint y: 613, endPoint x: 999, endPoint y: 601, distance: 27.9
click at [1023, 612] on div at bounding box center [978, 594] width 543 height 42
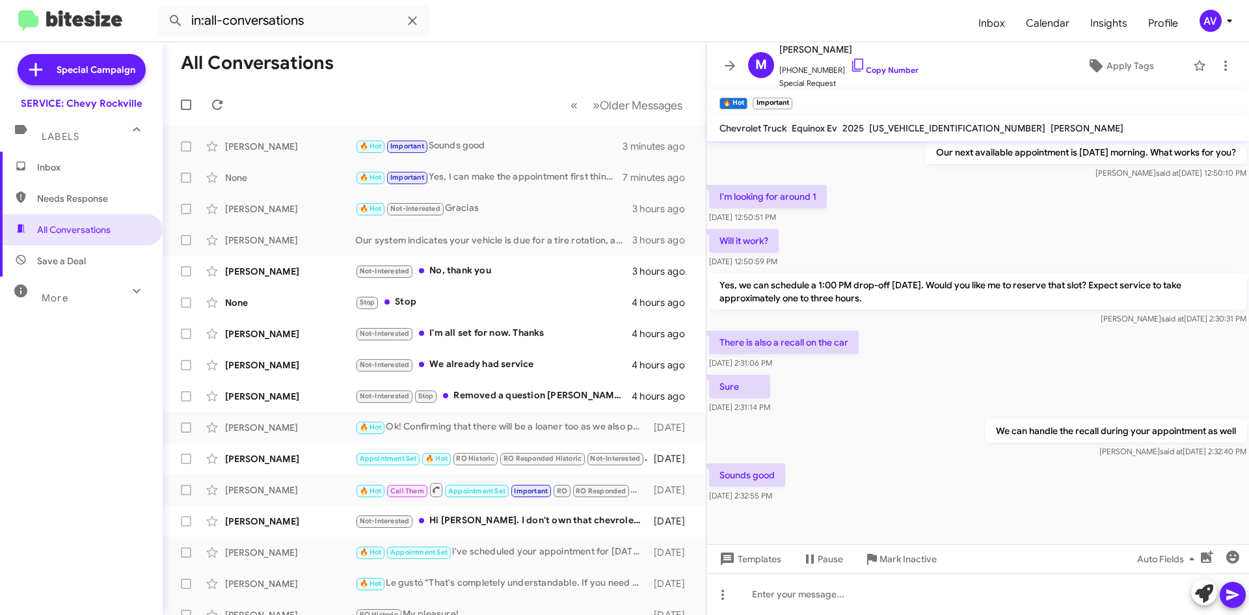
click at [34, 195] on span "Needs Response" at bounding box center [81, 198] width 163 height 31
type input "in:needs-response"
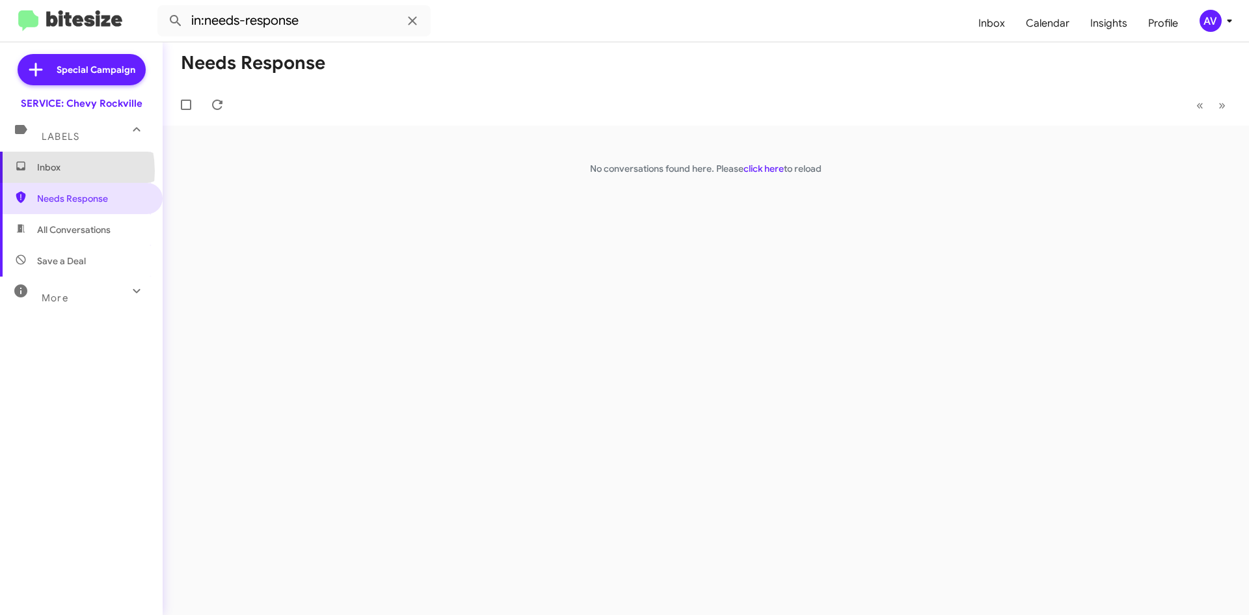
click at [46, 171] on span "Inbox" at bounding box center [92, 167] width 111 height 13
